Goal: Task Accomplishment & Management: Manage account settings

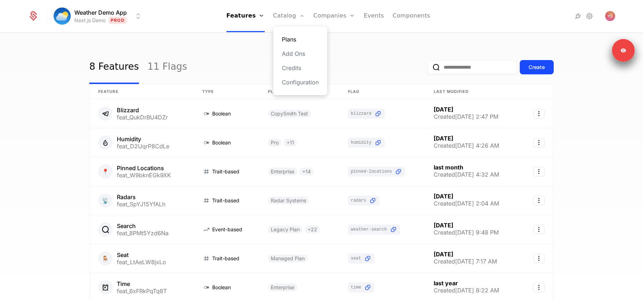
click at [298, 42] on link "Plans" at bounding box center [300, 39] width 37 height 9
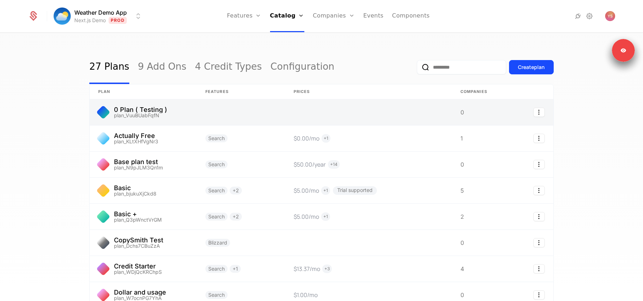
click at [302, 113] on link at bounding box center [368, 112] width 167 height 26
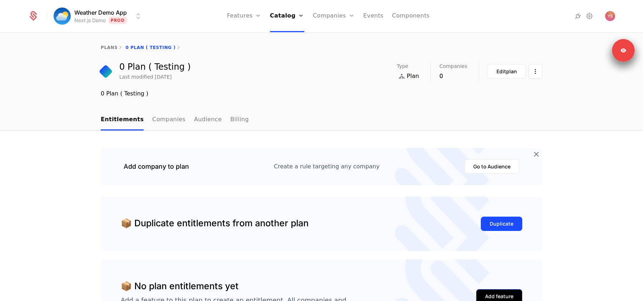
click at [485, 295] on button "Add feature" at bounding box center [499, 296] width 46 height 14
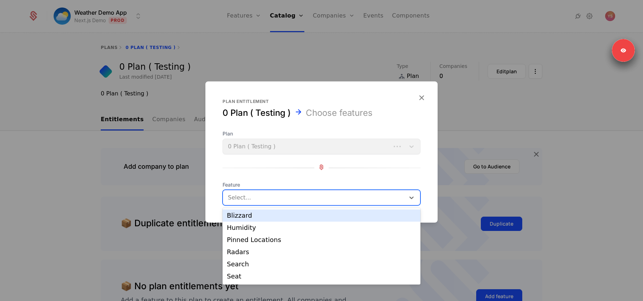
click at [337, 199] on div at bounding box center [315, 198] width 172 height 10
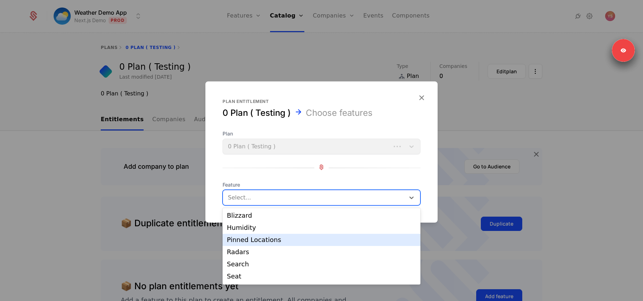
click at [312, 238] on div "Pinned Locations" at bounding box center [321, 239] width 189 height 6
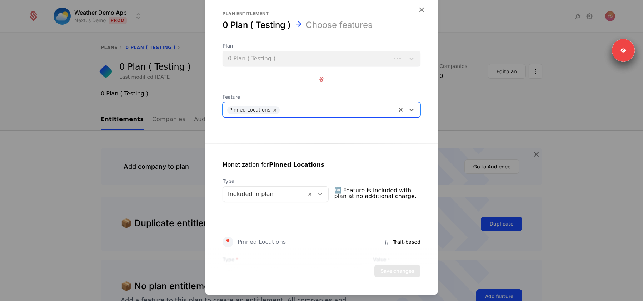
click at [300, 196] on div at bounding box center [264, 194] width 73 height 10
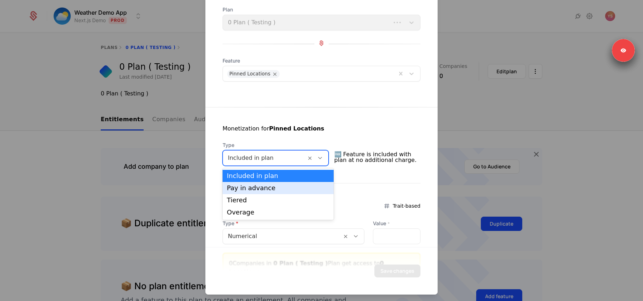
scroll to position [53, 0]
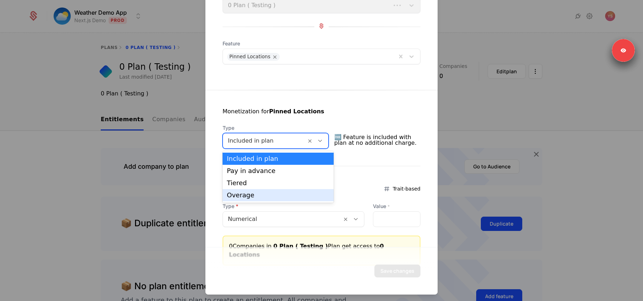
click at [297, 195] on div "Overage" at bounding box center [278, 195] width 103 height 6
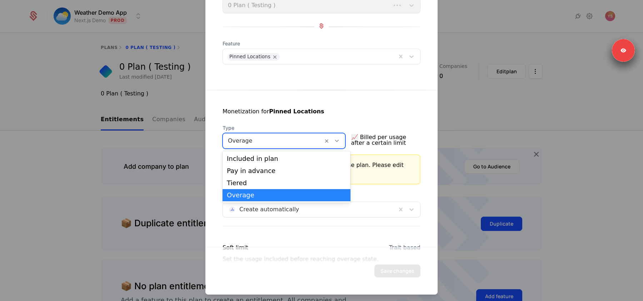
click at [287, 138] on div at bounding box center [273, 141] width 90 height 10
click at [457, 133] on div at bounding box center [321, 150] width 643 height 301
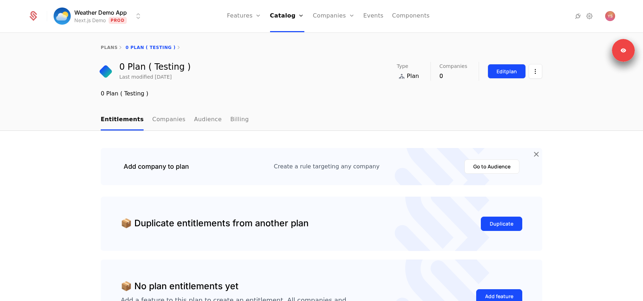
click at [498, 71] on div "Edit plan" at bounding box center [507, 71] width 20 height 7
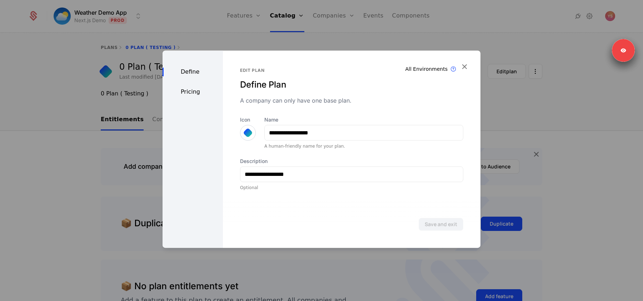
click at [534, 130] on div at bounding box center [321, 150] width 643 height 301
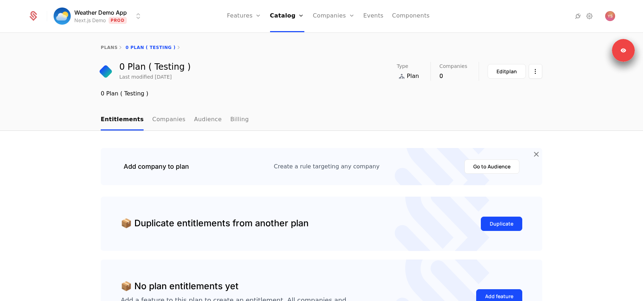
scroll to position [44, 0]
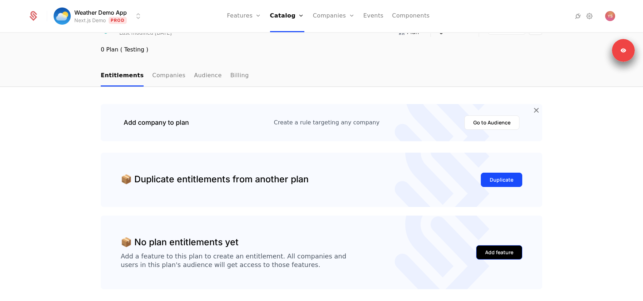
click at [492, 254] on div "Add feature" at bounding box center [499, 252] width 28 height 7
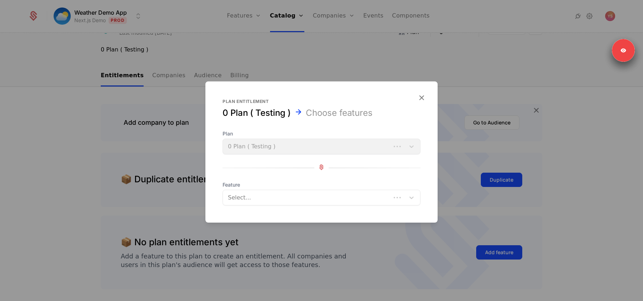
click at [330, 204] on div "Select..." at bounding box center [322, 198] width 198 height 16
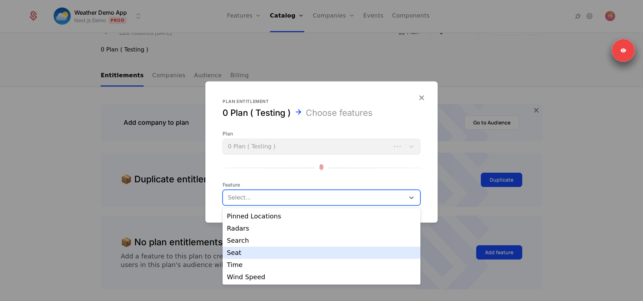
scroll to position [0, 0]
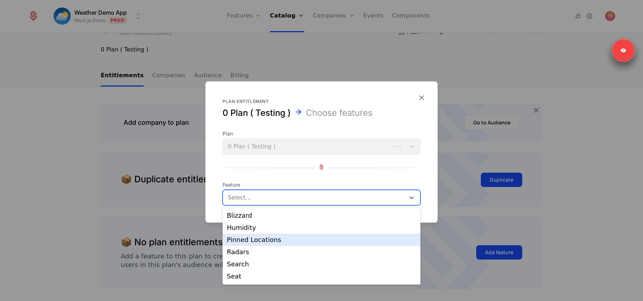
click at [286, 244] on div "Pinned Locations" at bounding box center [322, 240] width 198 height 12
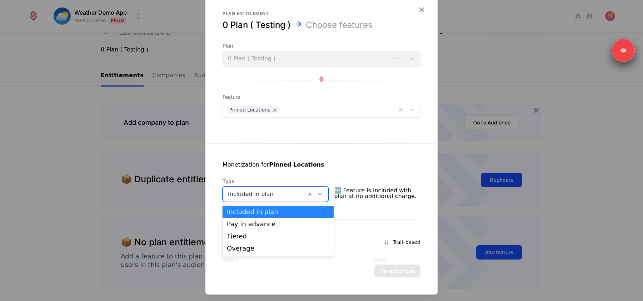
click at [288, 192] on div at bounding box center [264, 194] width 73 height 10
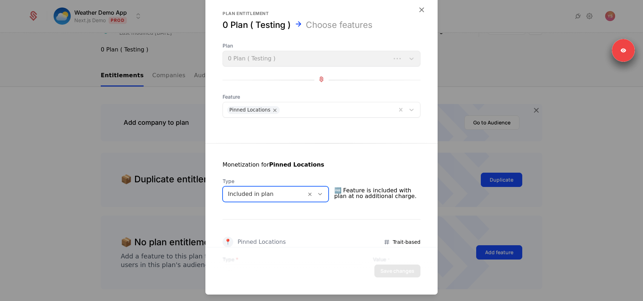
click at [295, 106] on div at bounding box center [337, 109] width 109 height 10
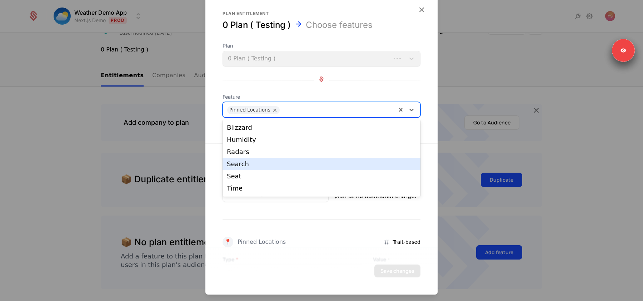
click at [282, 159] on div "Search" at bounding box center [322, 164] width 198 height 12
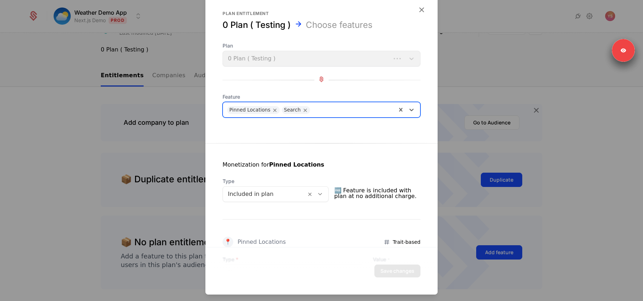
click at [290, 195] on div at bounding box center [264, 194] width 73 height 10
click at [305, 149] on div "Monetization for Pinned Locations Type Included in plan 🆓 Feature is included w…" at bounding box center [321, 230] width 232 height 175
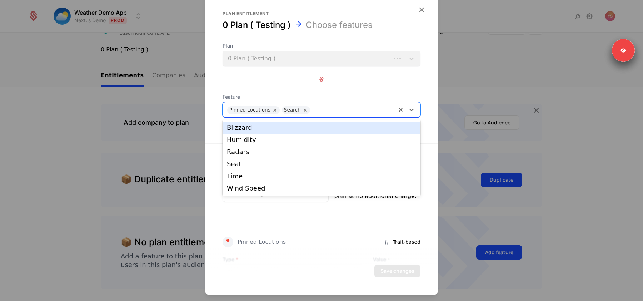
click at [328, 110] on div at bounding box center [353, 109] width 79 height 10
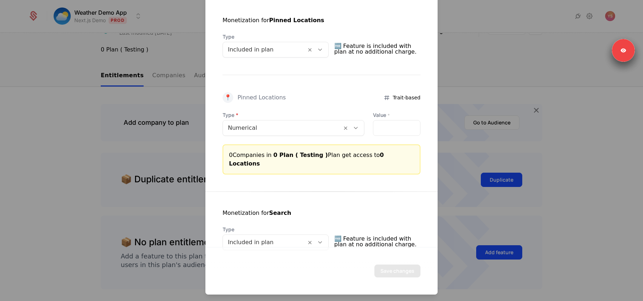
scroll to position [150, 0]
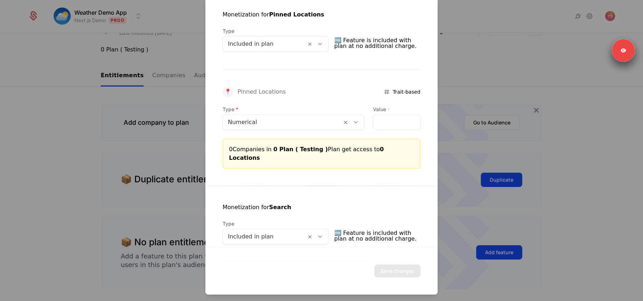
click at [294, 124] on div at bounding box center [282, 122] width 109 height 10
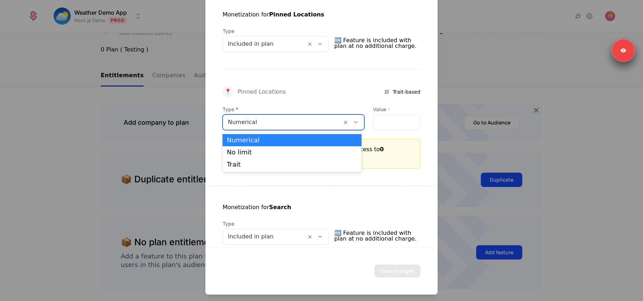
click at [294, 124] on div at bounding box center [282, 122] width 109 height 10
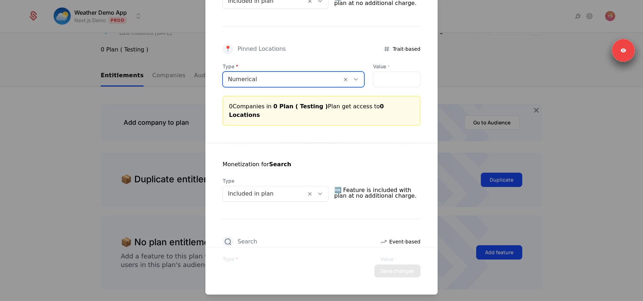
scroll to position [215, 0]
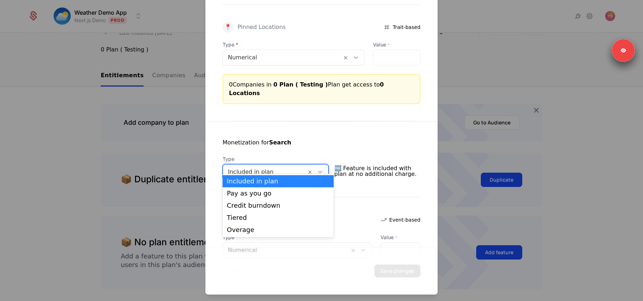
click at [273, 167] on div at bounding box center [264, 172] width 73 height 10
click at [264, 193] on div "Pay as you go" at bounding box center [278, 193] width 103 height 6
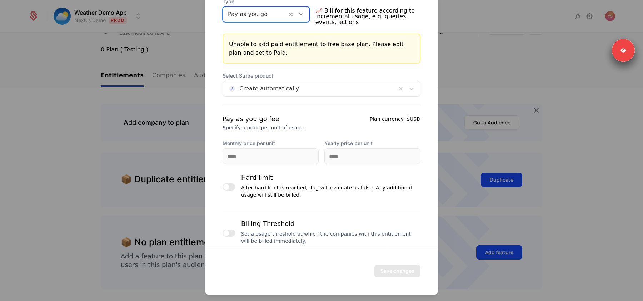
scroll to position [358, 0]
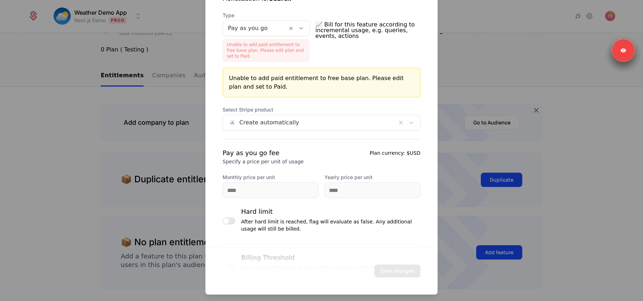
click at [258, 127] on div "Select Stripe product Create automatically Pay as you go fee Specify a price pe…" at bounding box center [322, 193] width 198 height 175
click at [255, 148] on div "Pay as you go fee" at bounding box center [263, 153] width 81 height 10
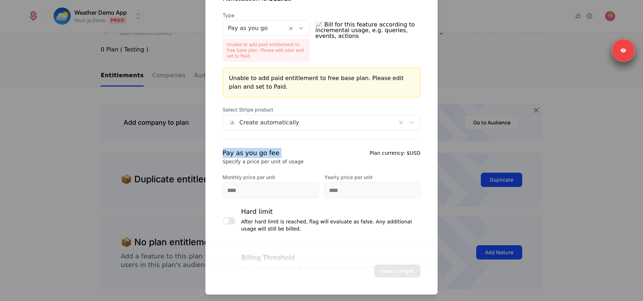
click at [255, 148] on div "Pay as you go fee" at bounding box center [263, 153] width 81 height 10
copy div "Pay as you go fee"
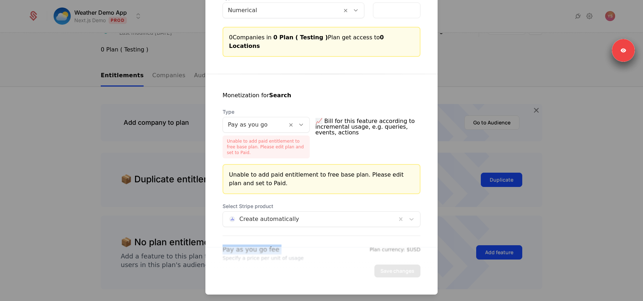
scroll to position [252, 0]
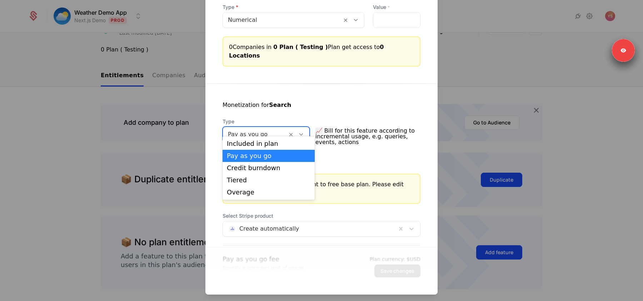
click at [271, 129] on div at bounding box center [255, 134] width 54 height 10
click at [252, 188] on div "Overage" at bounding box center [269, 192] width 92 height 12
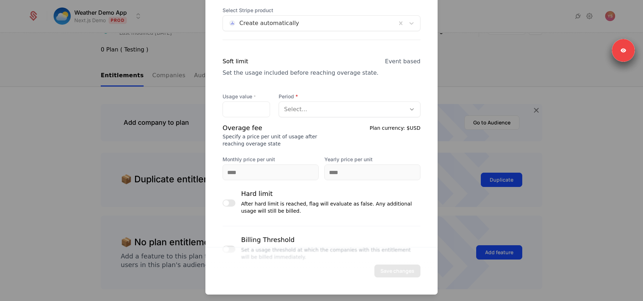
scroll to position [468, 0]
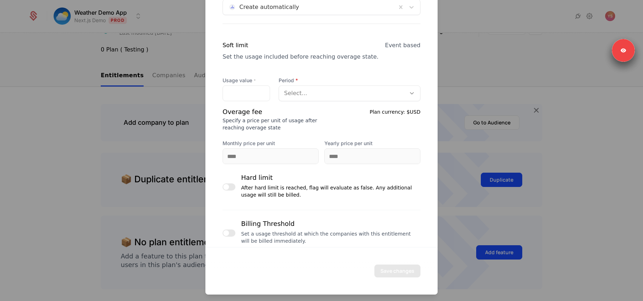
click at [307, 88] on div at bounding box center [342, 93] width 117 height 10
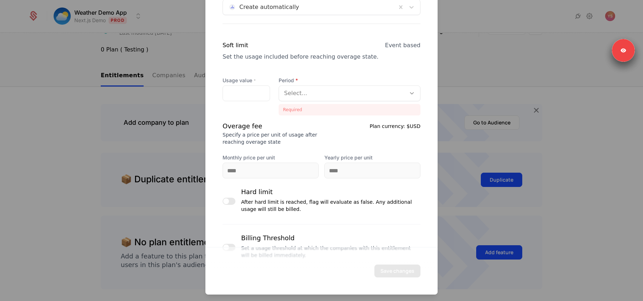
click at [265, 121] on div "Overage fee Specify a price per unit of usage after reaching overage state" at bounding box center [270, 133] width 95 height 24
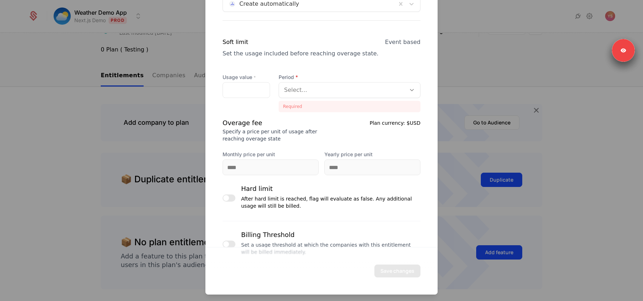
scroll to position [482, 0]
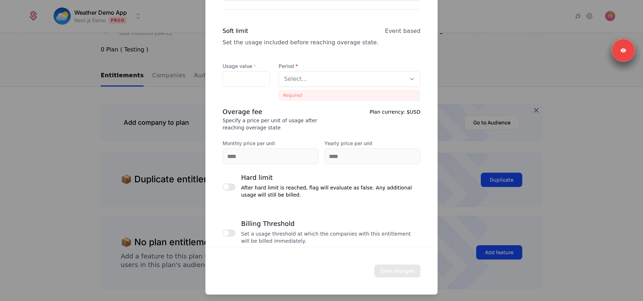
click at [229, 183] on button "button" at bounding box center [229, 186] width 13 height 7
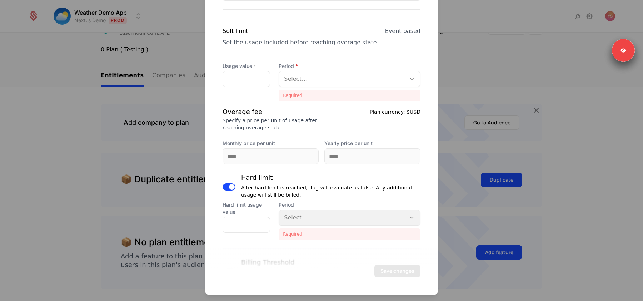
scroll to position [521, 0]
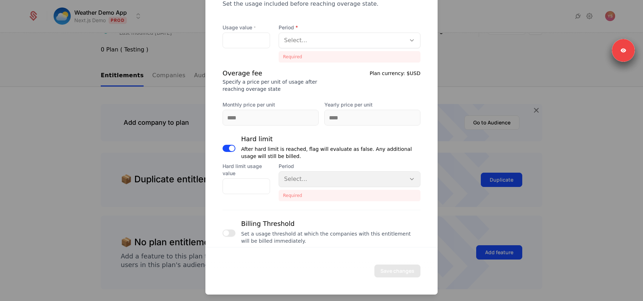
click at [228, 230] on span "button" at bounding box center [226, 233] width 6 height 6
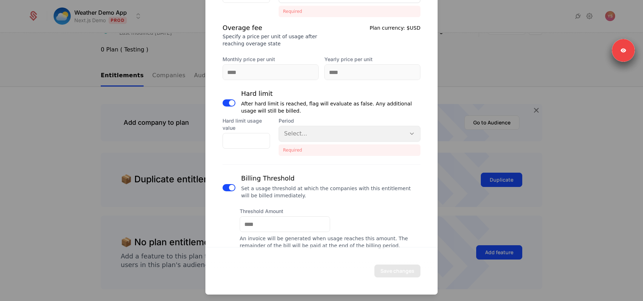
scroll to position [568, 0]
click at [228, 182] on button "button" at bounding box center [229, 185] width 13 height 7
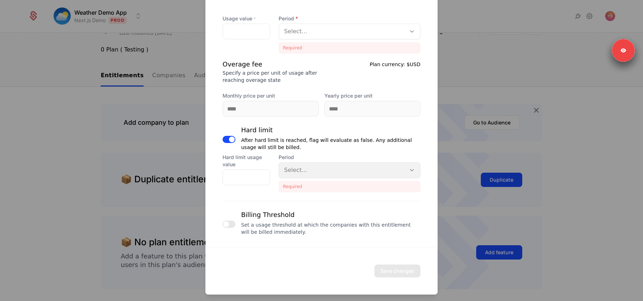
scroll to position [521, 0]
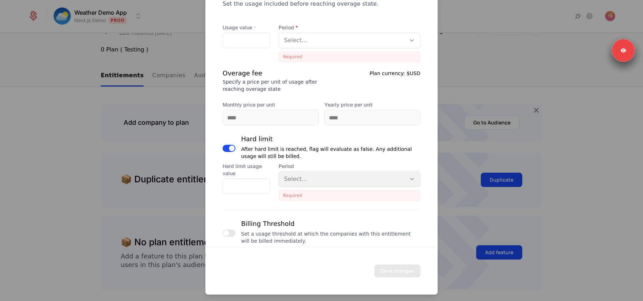
click at [225, 230] on span "button" at bounding box center [226, 233] width 6 height 6
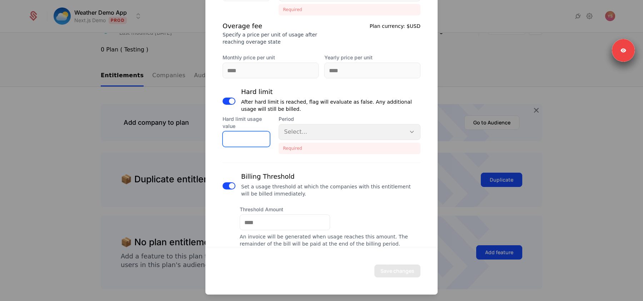
click at [244, 131] on input "*" at bounding box center [246, 138] width 47 height 15
type input "*"
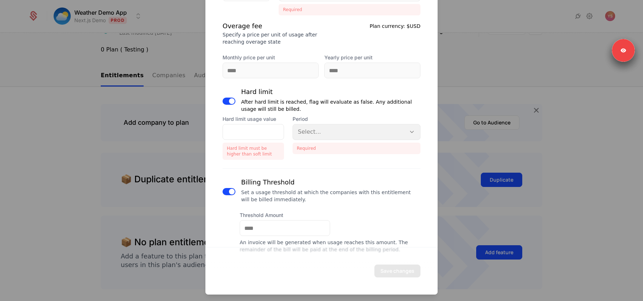
type button "on"
click at [313, 123] on div "Period Select..." at bounding box center [357, 127] width 128 height 24
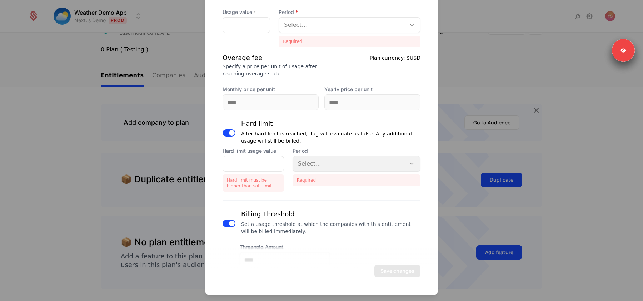
scroll to position [523, 0]
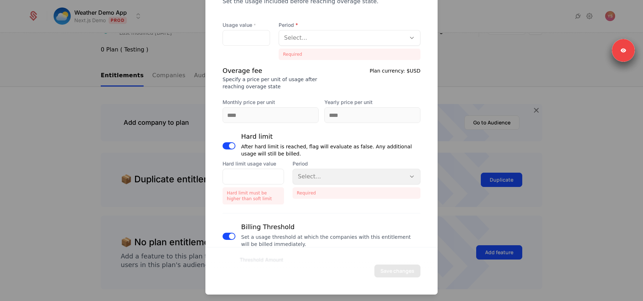
click at [230, 143] on span "button" at bounding box center [232, 146] width 6 height 6
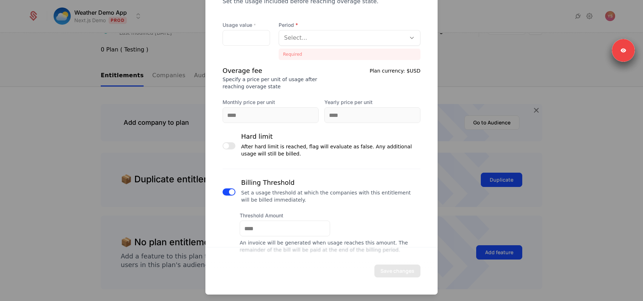
click at [230, 189] on span "button" at bounding box center [232, 192] width 6 height 6
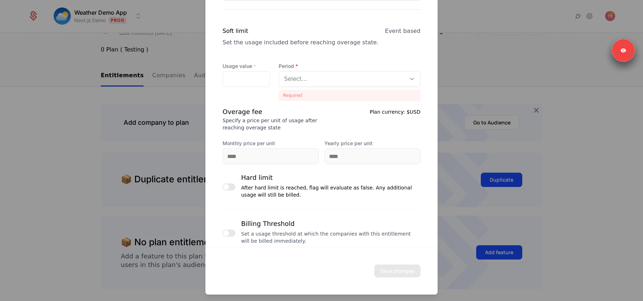
click at [299, 230] on div "Set a usage threshold at which the companies with this entitlement will be bill…" at bounding box center [330, 237] width 179 height 14
click at [284, 231] on div "Set a usage threshold at which the companies with this entitlement will be bill…" at bounding box center [330, 237] width 179 height 14
click at [288, 230] on div "Set a usage threshold at which the companies with this entitlement will be bill…" at bounding box center [330, 237] width 179 height 14
drag, startPoint x: 287, startPoint y: 229, endPoint x: 241, endPoint y: 225, distance: 45.9
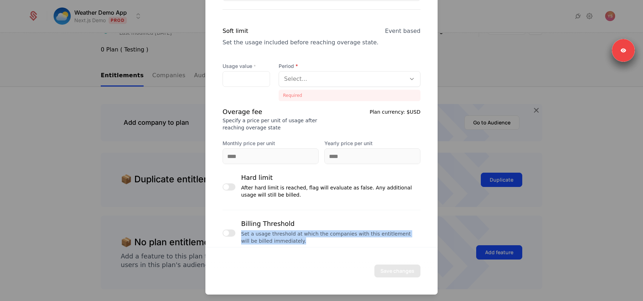
click at [241, 230] on div "Set a usage threshold at which the companies with this entitlement will be bill…" at bounding box center [330, 237] width 179 height 14
copy div "Set a usage threshold at which the companies with this entitlement will be bill…"
